Goal: Task Accomplishment & Management: Use online tool/utility

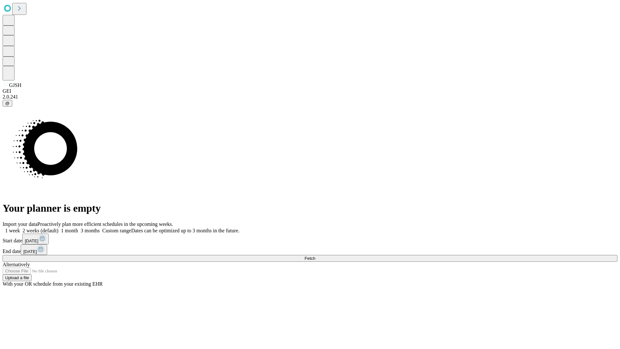
click at [315, 256] on span "Fetch" at bounding box center [309, 258] width 11 height 5
